Goal: Check status: Check status

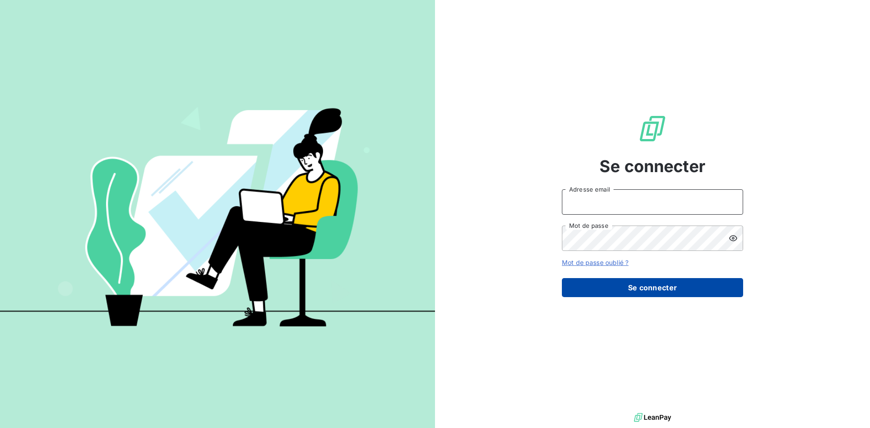
type input "[PERSON_NAME][EMAIL_ADDRESS][PERSON_NAME][DOMAIN_NAME]"
click at [627, 289] on button "Se connecter" at bounding box center [652, 287] width 181 height 19
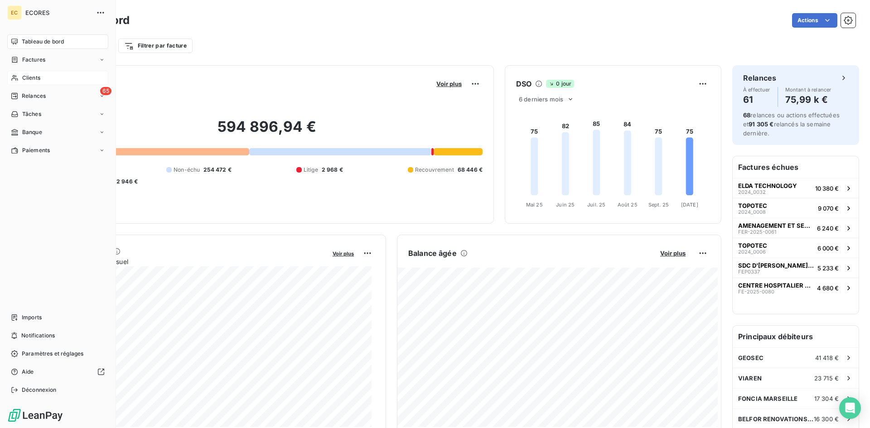
click at [36, 79] on span "Clients" at bounding box center [31, 78] width 18 height 8
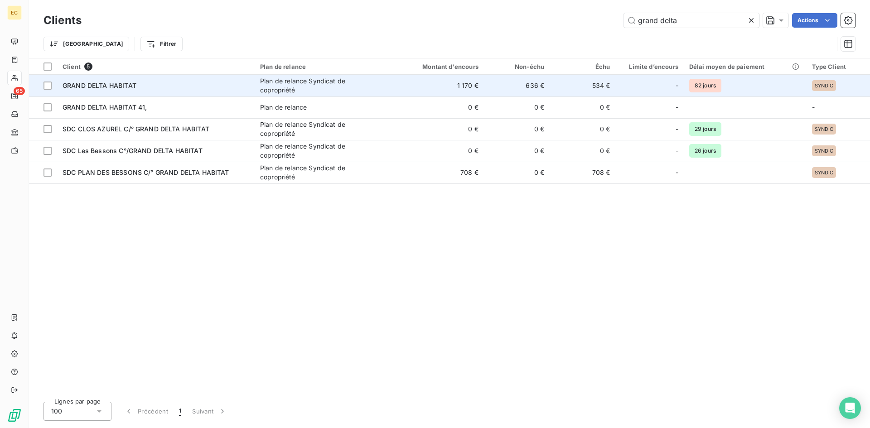
type input "grand delta"
click at [147, 87] on div "GRAND DELTA HABITAT" at bounding box center [156, 85] width 187 height 9
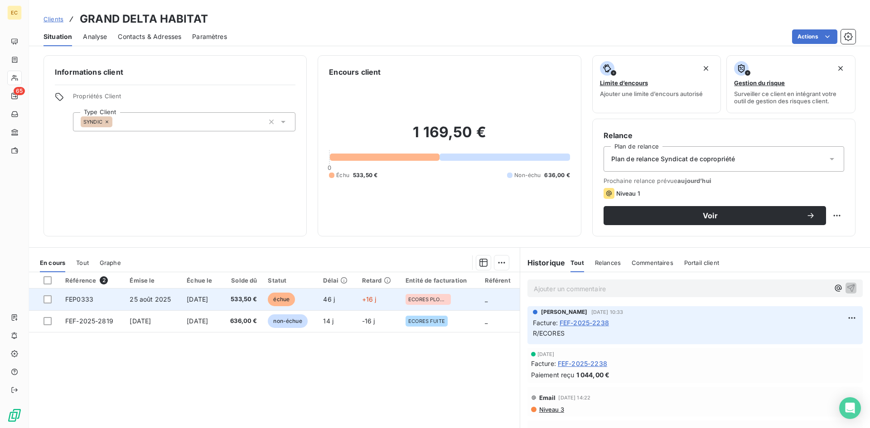
click at [147, 305] on td "25 août 2025" at bounding box center [152, 300] width 57 height 22
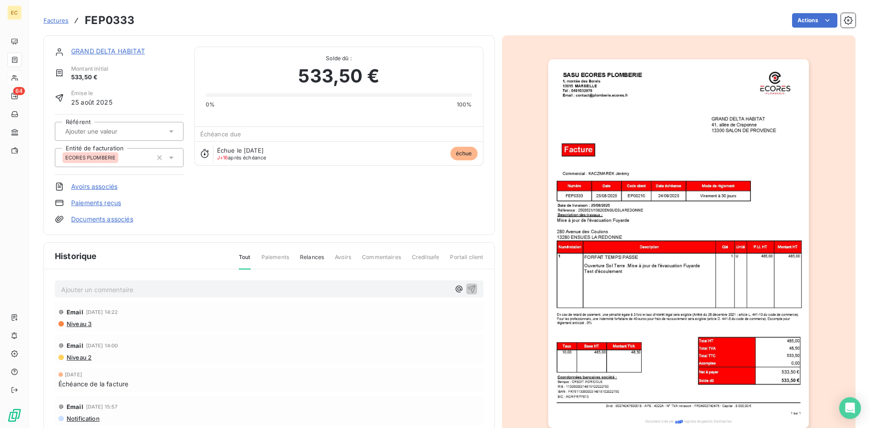
click at [55, 20] on span "Factures" at bounding box center [55, 20] width 25 height 7
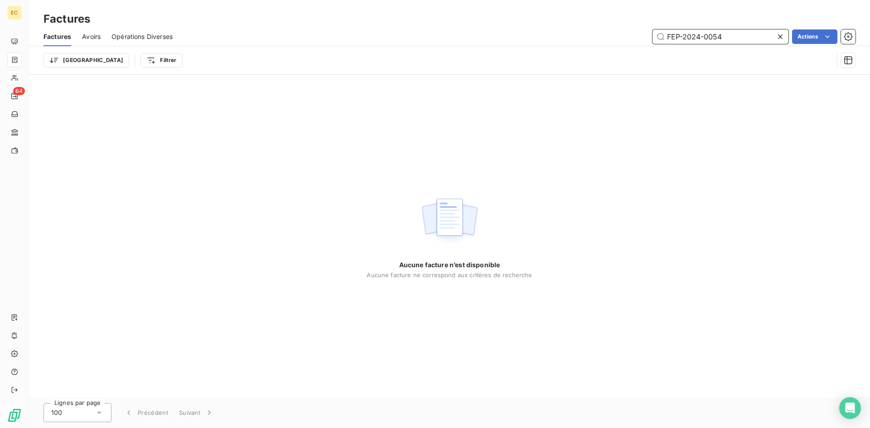
drag, startPoint x: 728, startPoint y: 39, endPoint x: 660, endPoint y: 34, distance: 68.6
click at [660, 34] on input "FEP-2024-0054" at bounding box center [720, 36] width 136 height 14
drag, startPoint x: 727, startPoint y: 36, endPoint x: 638, endPoint y: 40, distance: 89.8
click at [638, 40] on div "FEP-2024-0054 Actions" at bounding box center [520, 36] width 672 height 14
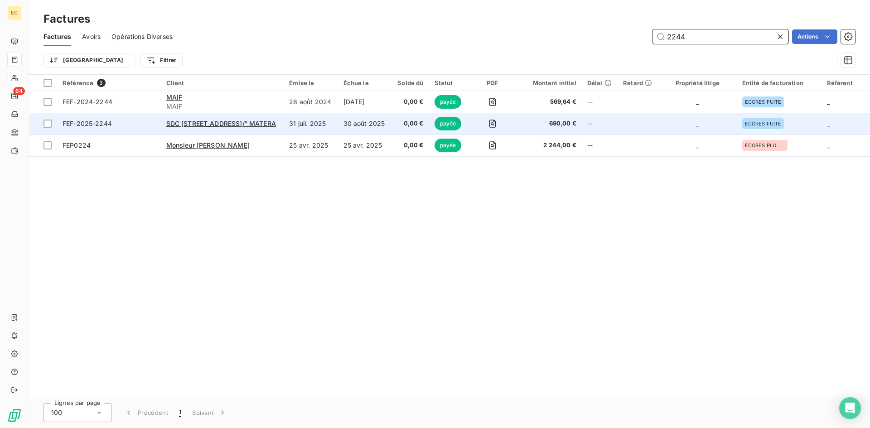
type input "2244"
click at [152, 122] on span "FEF-2025-2244" at bounding box center [109, 123] width 93 height 9
